Goal: Task Accomplishment & Management: Manage account settings

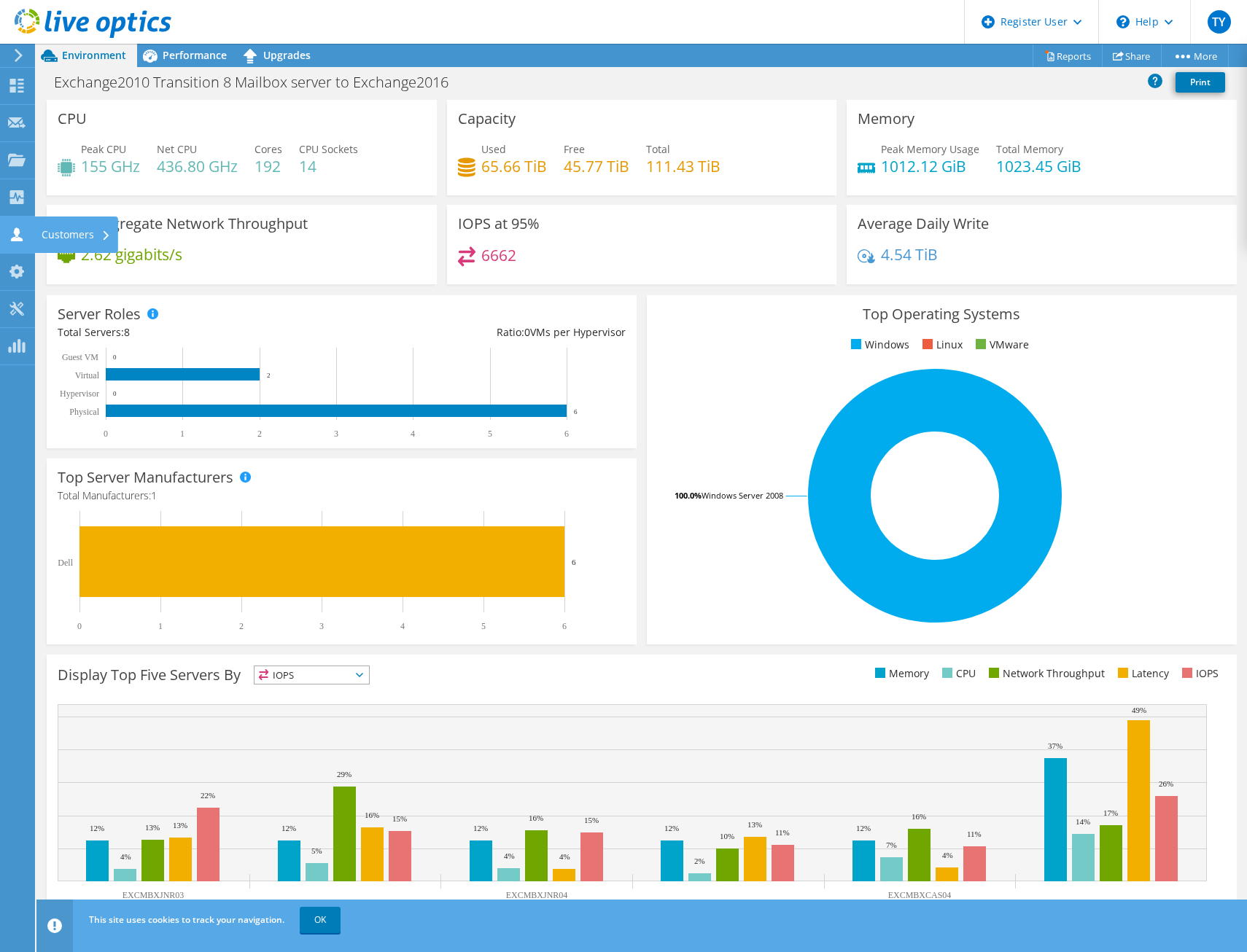
click at [21, 235] on icon at bounding box center [17, 234] width 18 height 14
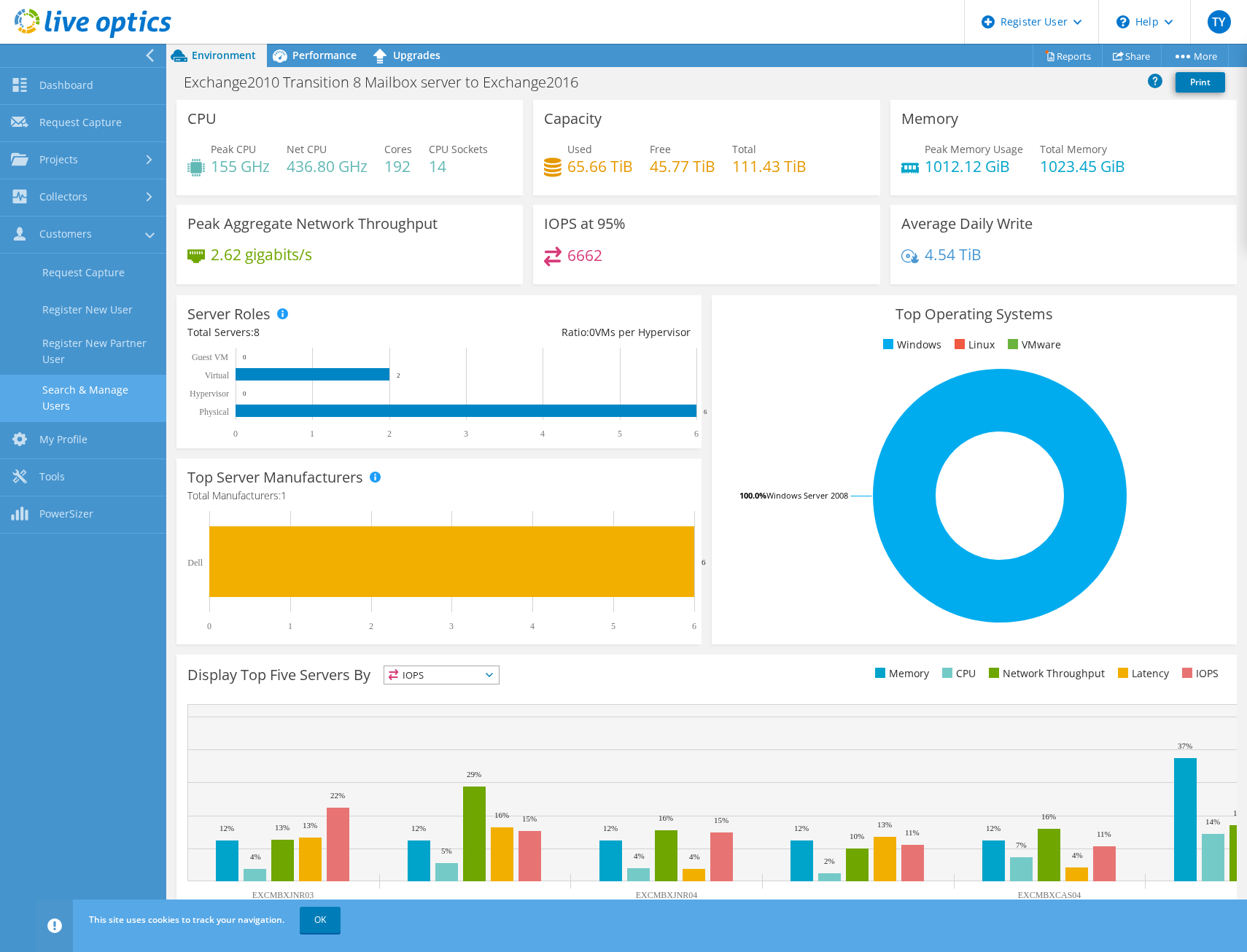
click at [60, 397] on link "Search & Manage Users" at bounding box center [83, 398] width 166 height 46
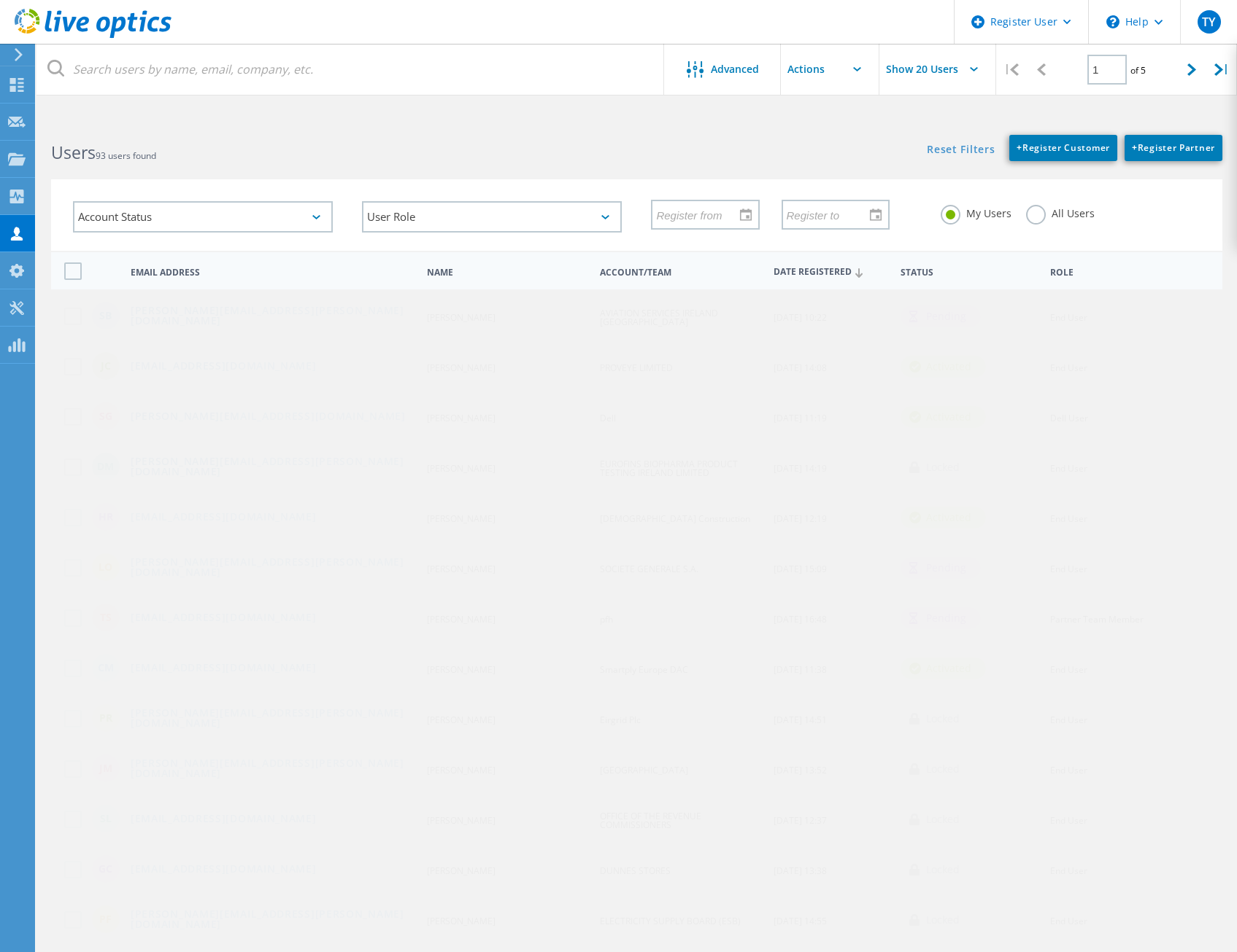
click at [324, 96] on div at bounding box center [618, 95] width 1237 height 4
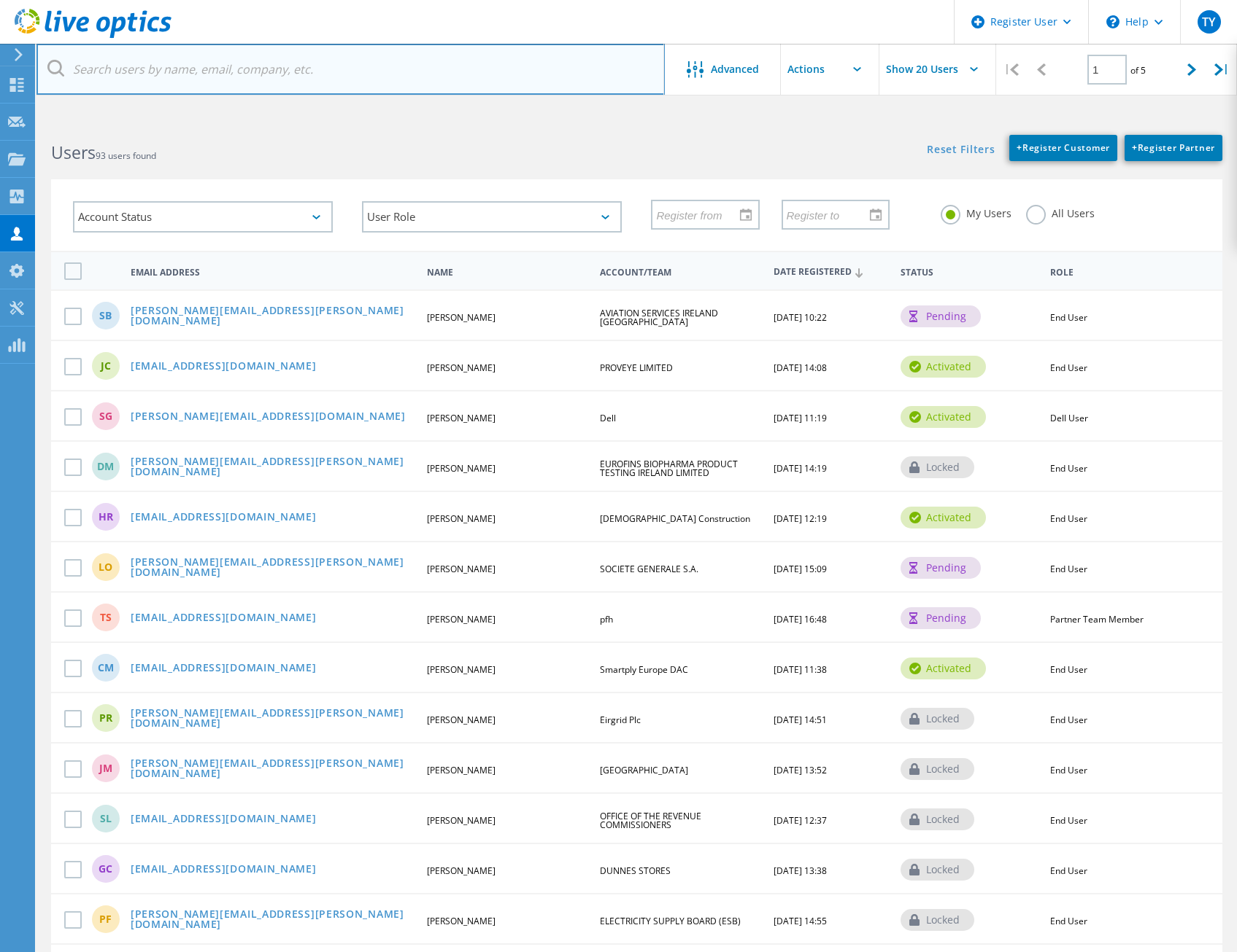
click at [323, 71] on input "text" at bounding box center [350, 69] width 628 height 51
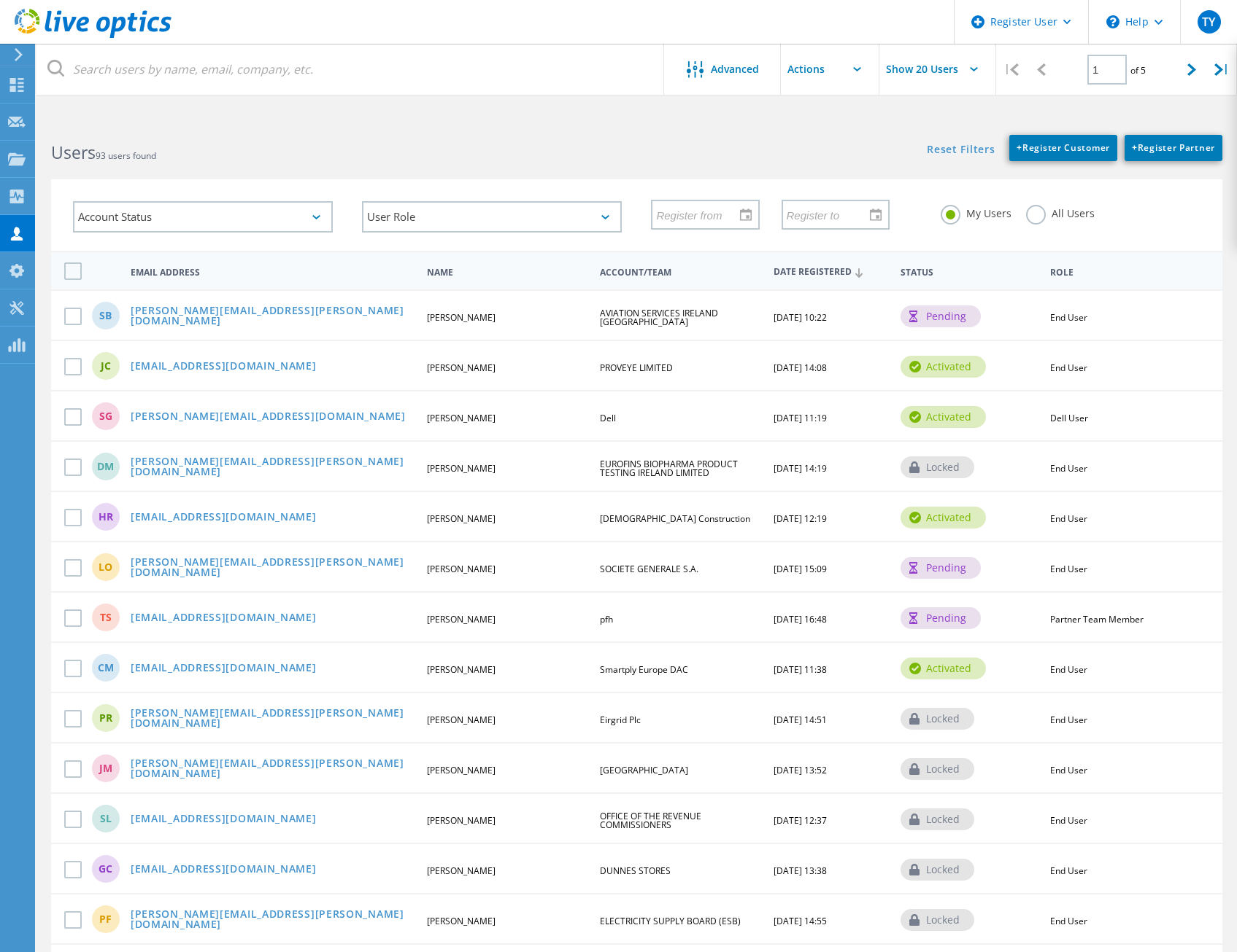
click at [1041, 207] on label "All Users" at bounding box center [1060, 211] width 69 height 14
click at [0, 0] on input "All Users" at bounding box center [0, 0] width 0 height 0
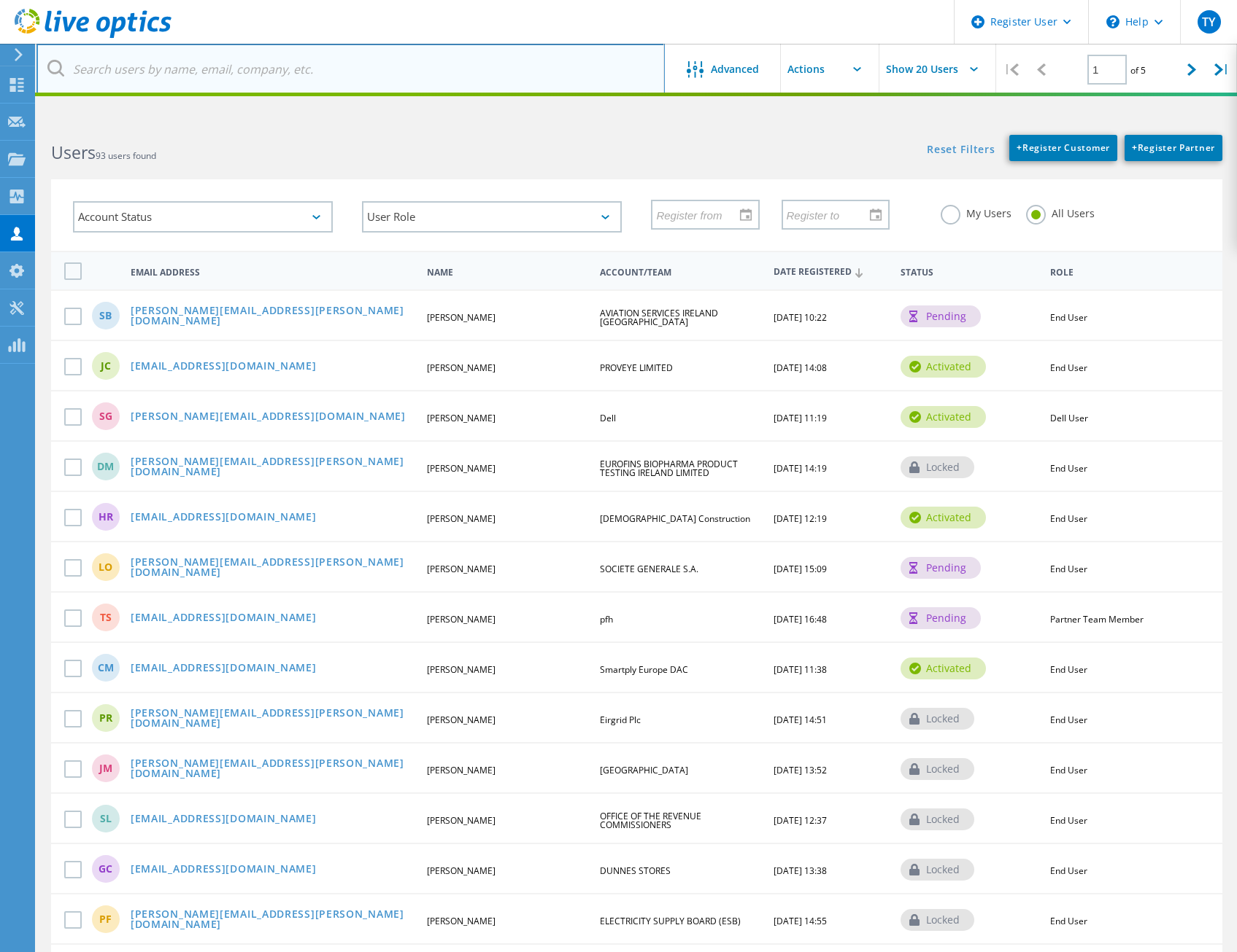
click at [302, 78] on input "text" at bounding box center [350, 69] width 628 height 51
type input "Stada Production"
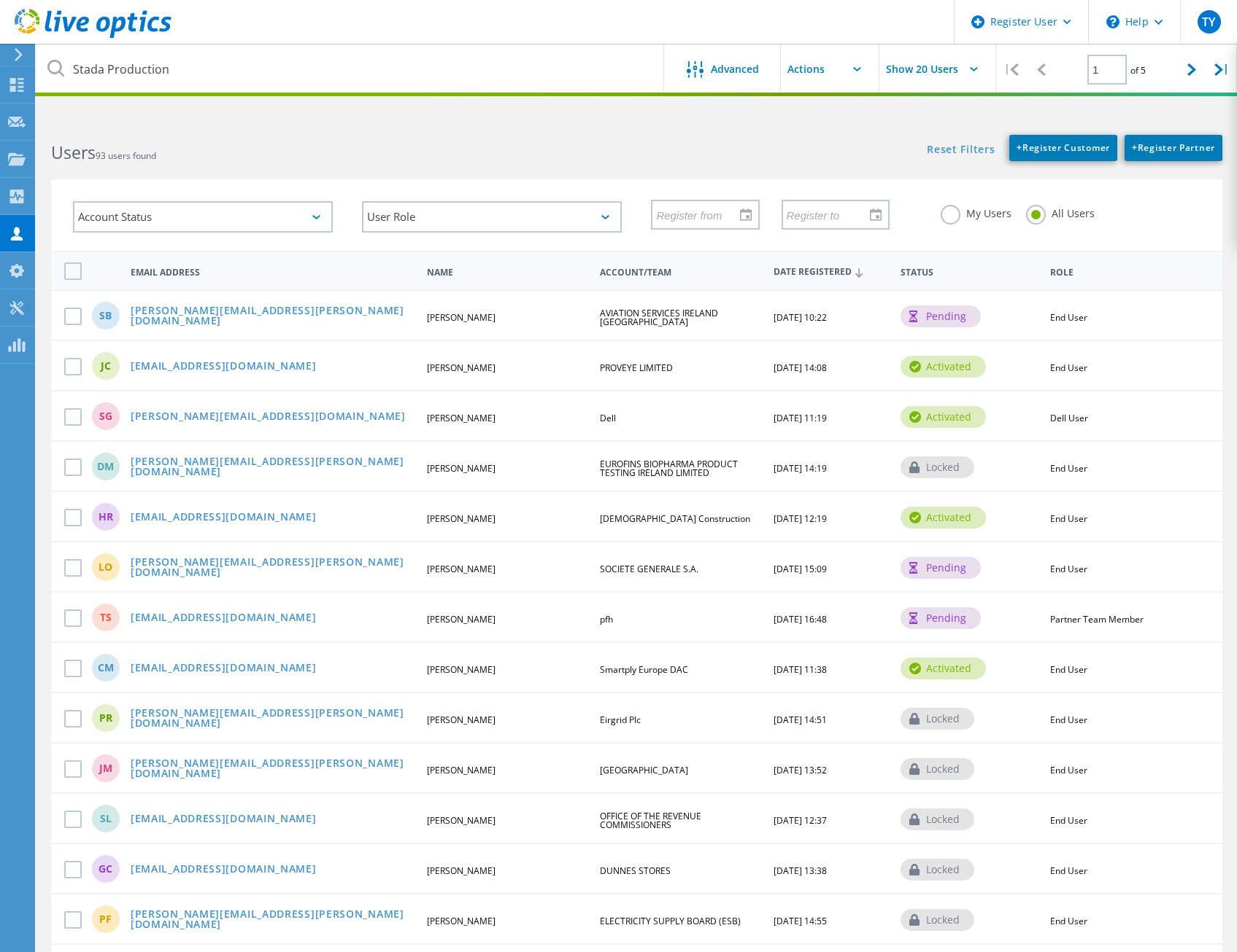
click at [496, 97] on html "Register User \n Help Explore Helpful Articles Contact Support TY Dell User Tim…" at bounding box center [618, 677] width 1237 height 1355
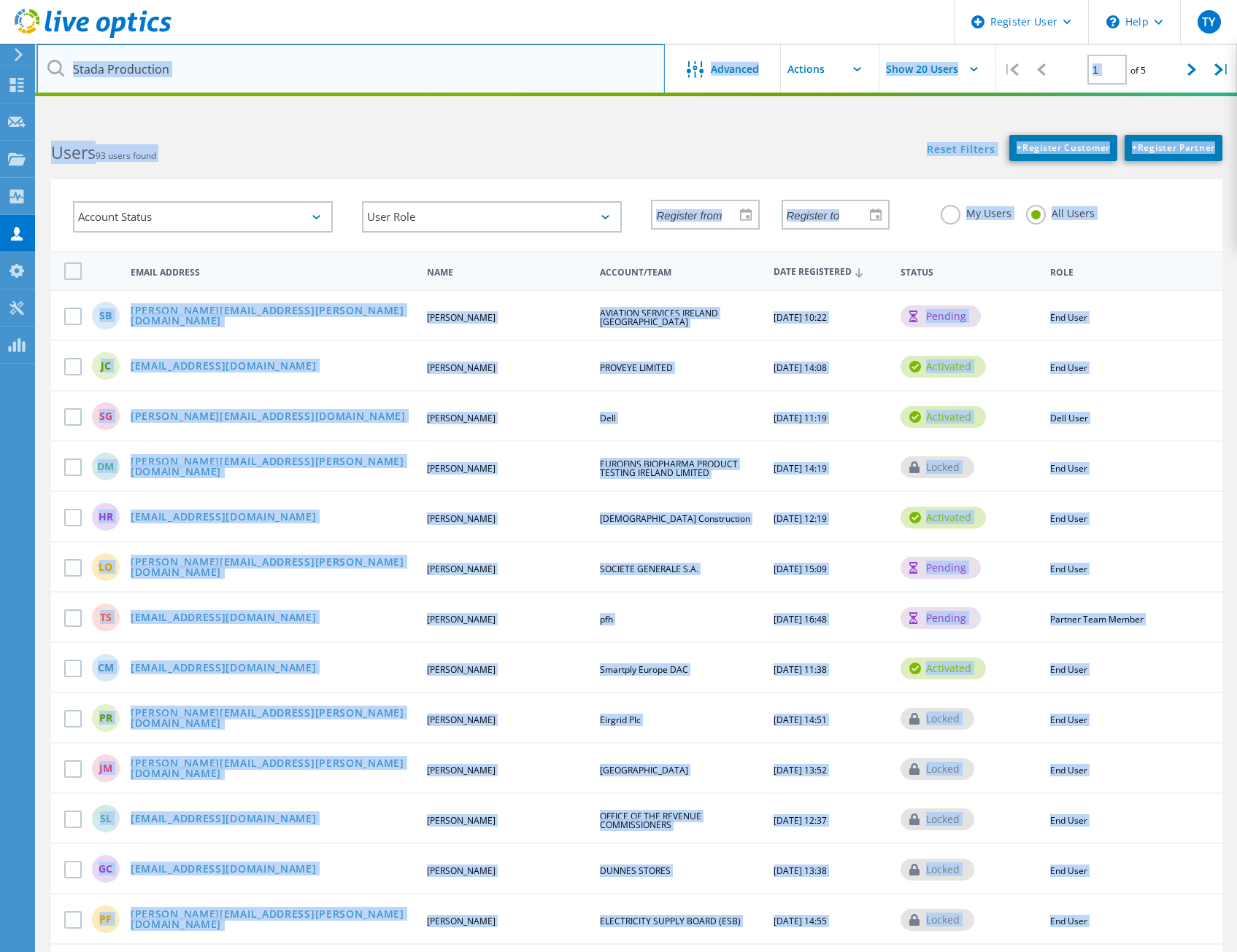
click at [346, 79] on input "Stada Production" at bounding box center [350, 69] width 628 height 51
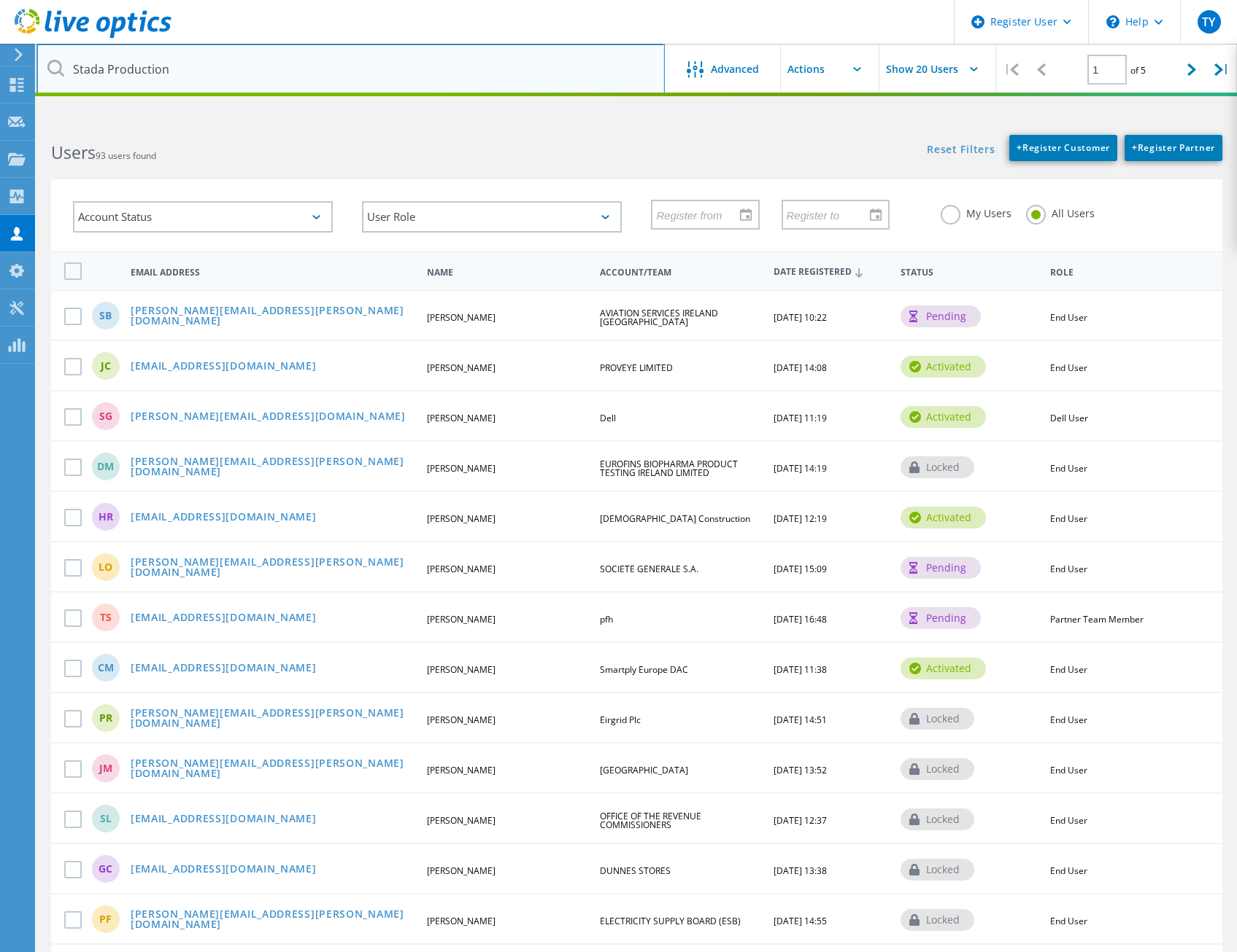
click at [346, 79] on input "Stada Production" at bounding box center [350, 69] width 628 height 51
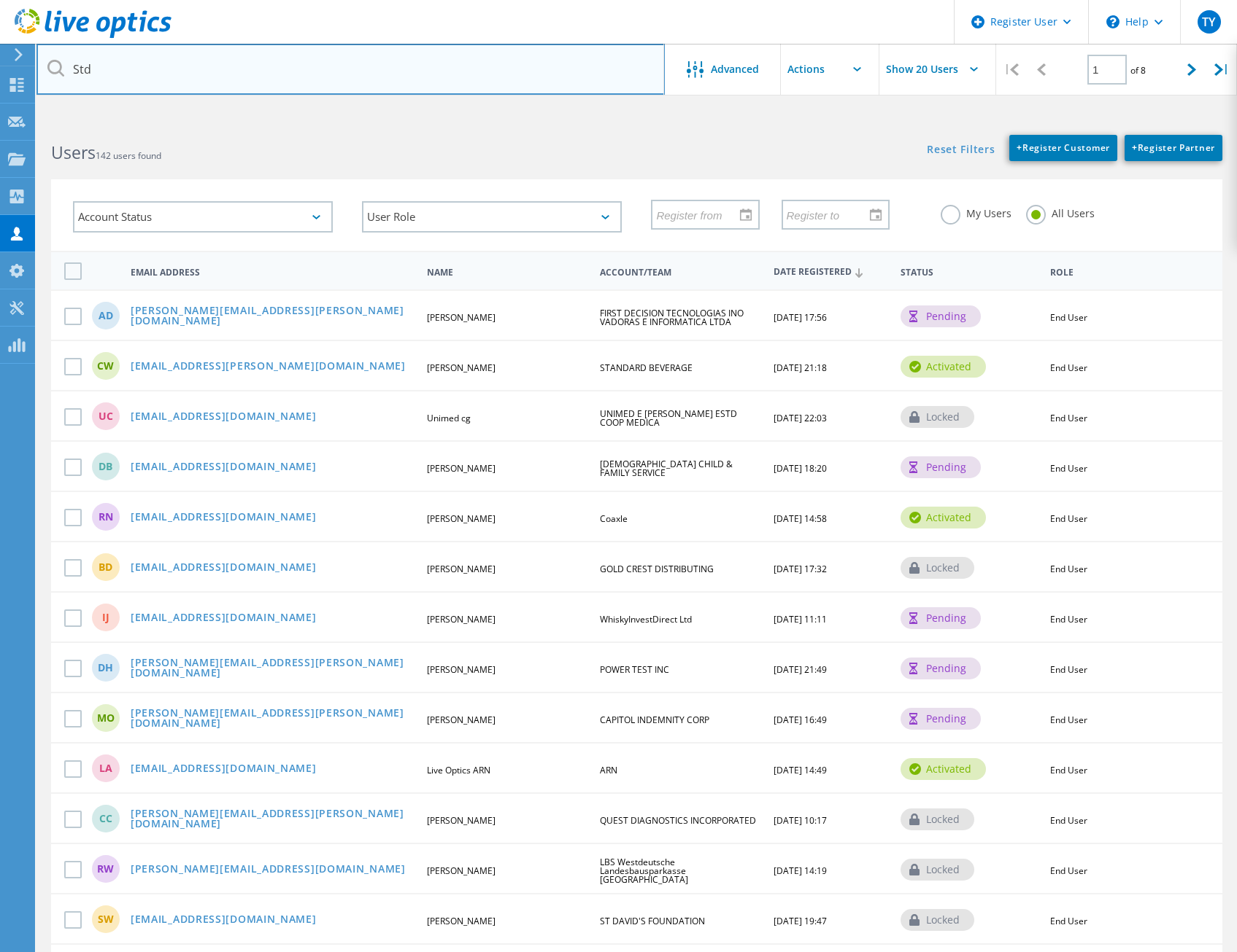
click at [204, 75] on input "Std" at bounding box center [350, 69] width 628 height 51
type input "{"
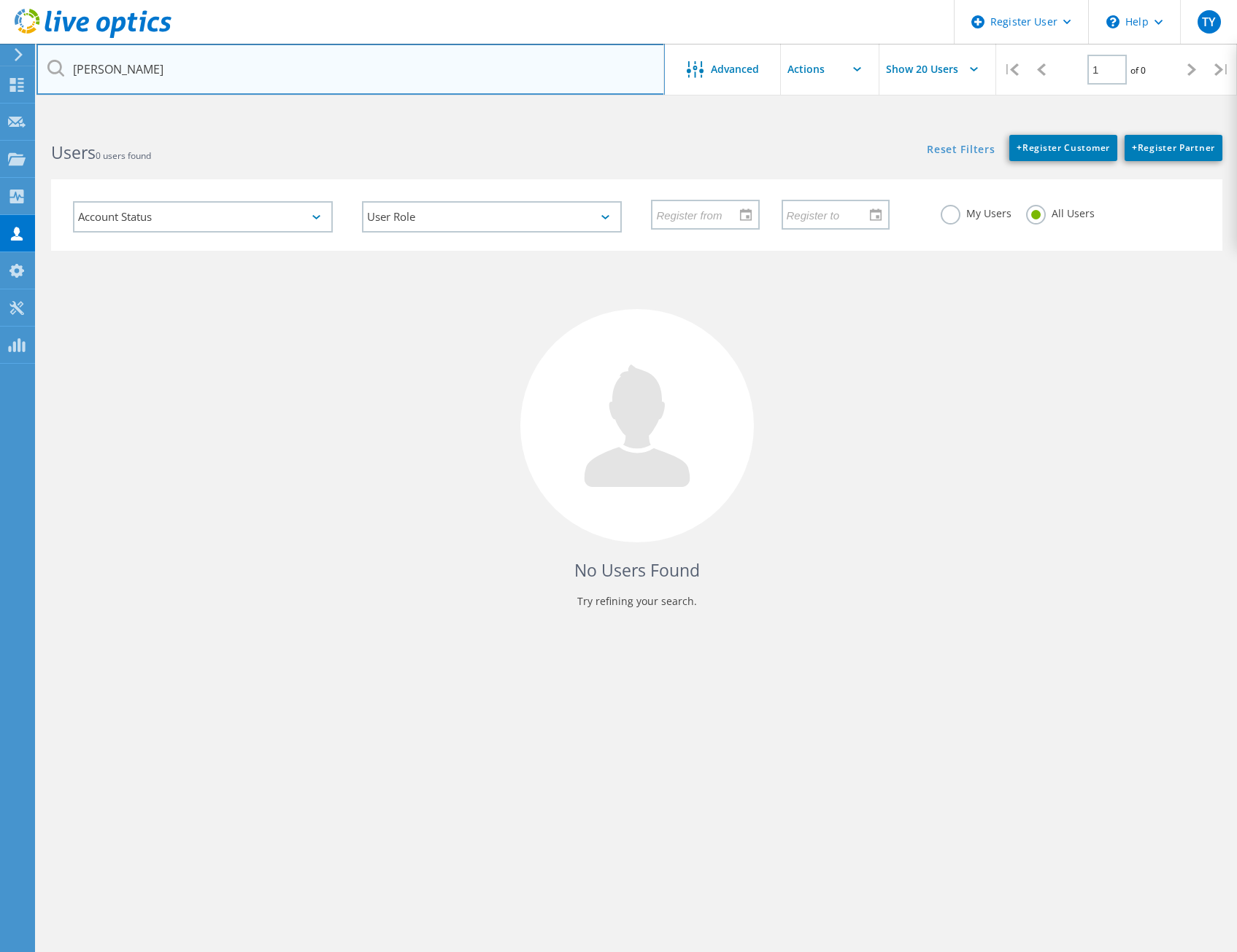
drag, startPoint x: 157, startPoint y: 73, endPoint x: 57, endPoint y: 68, distance: 100.1
click at [57, 68] on div "Pat O'Grady" at bounding box center [350, 69] width 628 height 51
click at [160, 64] on input "PO'Grady" at bounding box center [350, 69] width 628 height 51
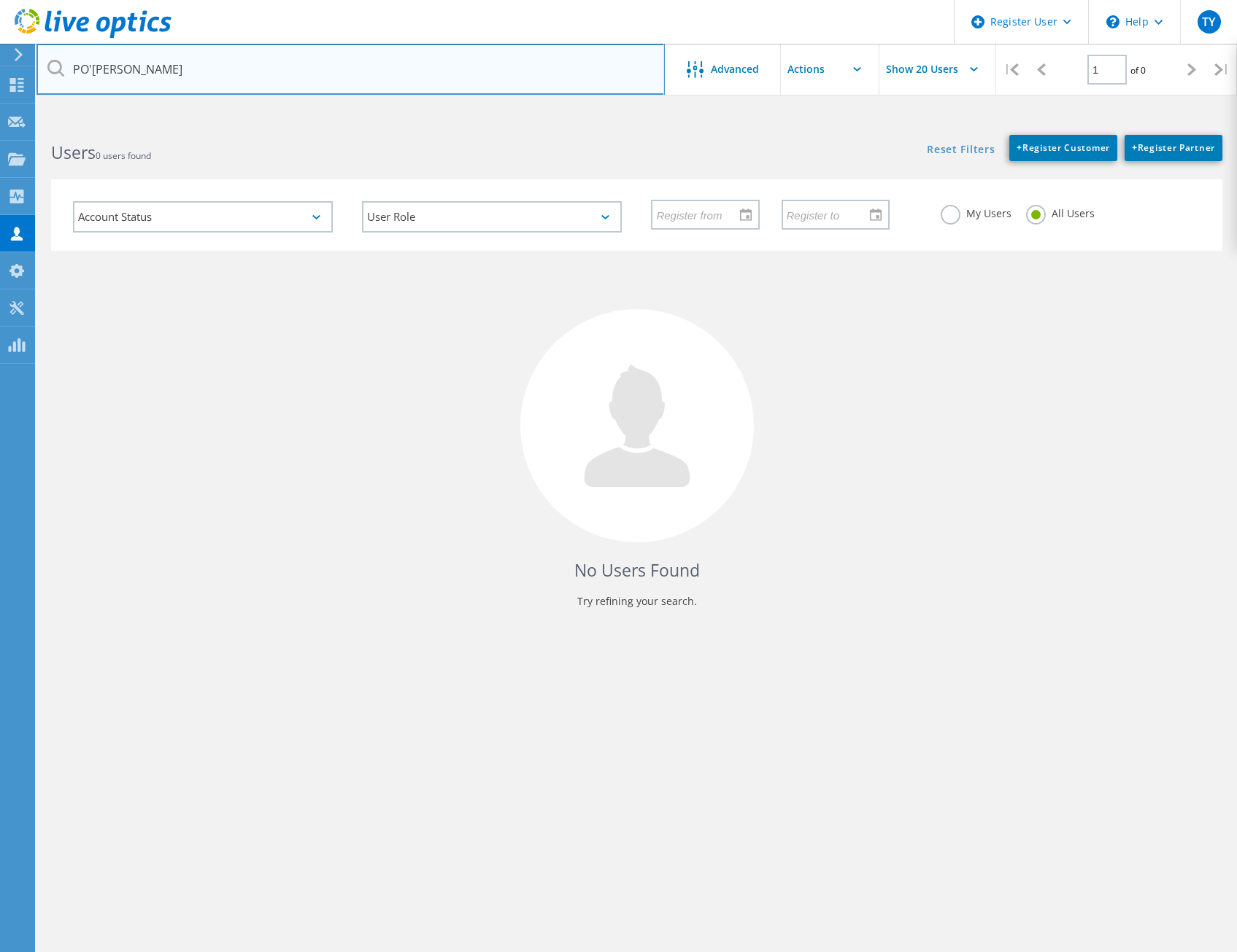
paste input "po'grady@suirpharma.com"
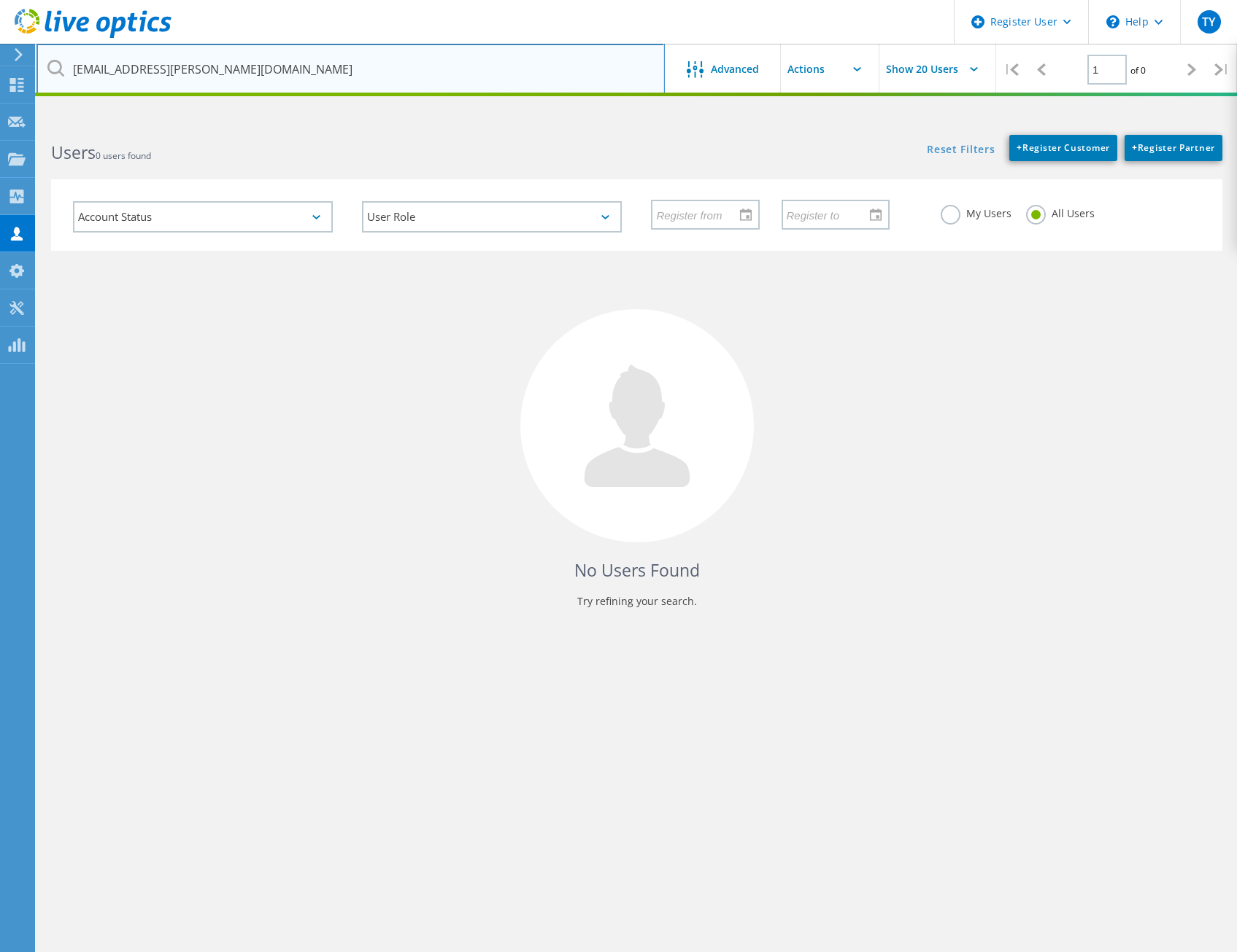
drag, startPoint x: 133, startPoint y: 70, endPoint x: 5, endPoint y: 63, distance: 128.2
click at [5, 120] on div "Register User \n Help Explore Helpful Articles Contact Support TY Dell User Tim…" at bounding box center [618, 563] width 1237 height 887
type input "@suirpharma.com"
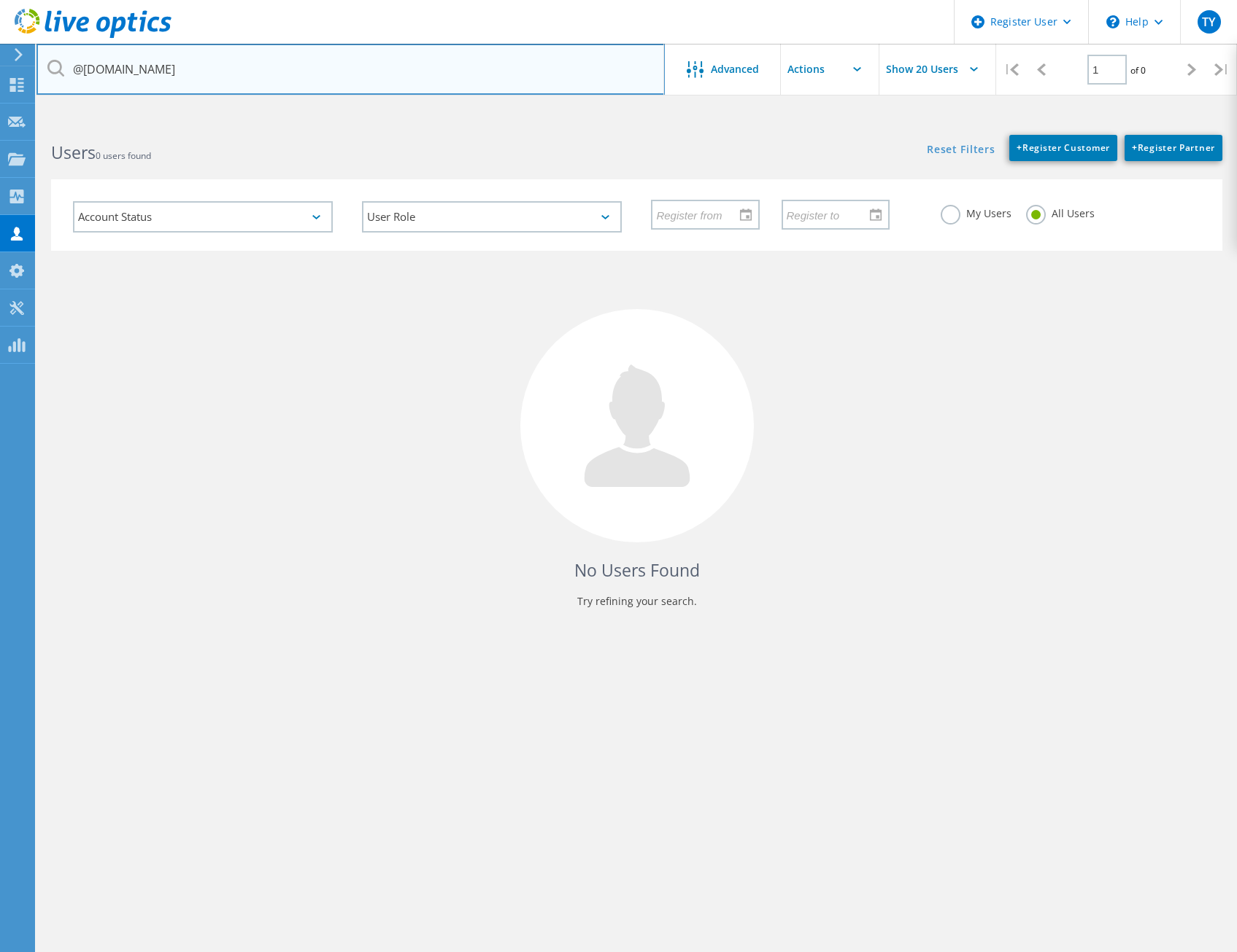
click at [213, 70] on input "@suirpharma.com" at bounding box center [350, 69] width 628 height 51
type input "l"
type input "Clonmel Healthcare"
